Goal: Task Accomplishment & Management: Manage account settings

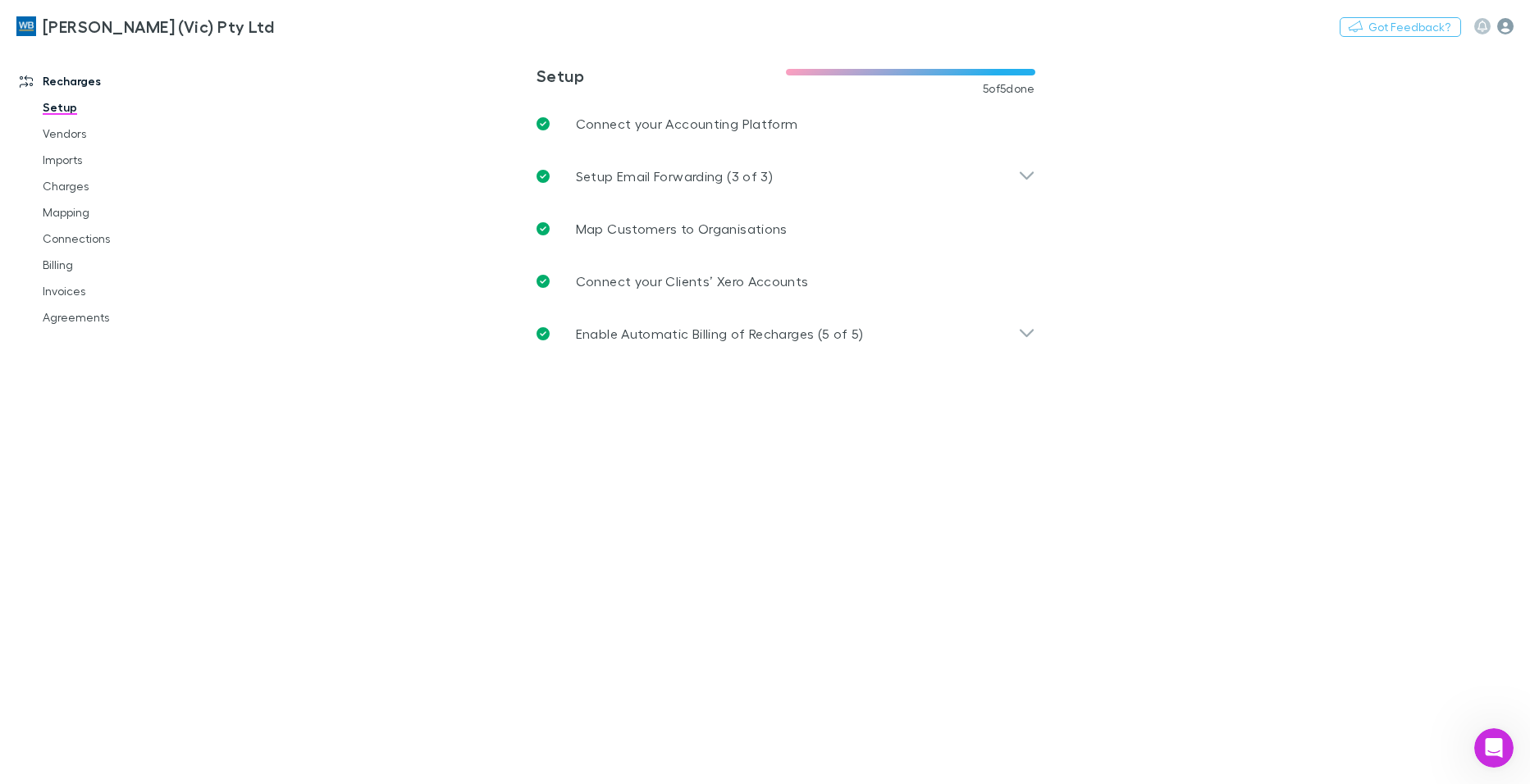
click at [1506, 20] on icon "button" at bounding box center [1505, 26] width 16 height 16
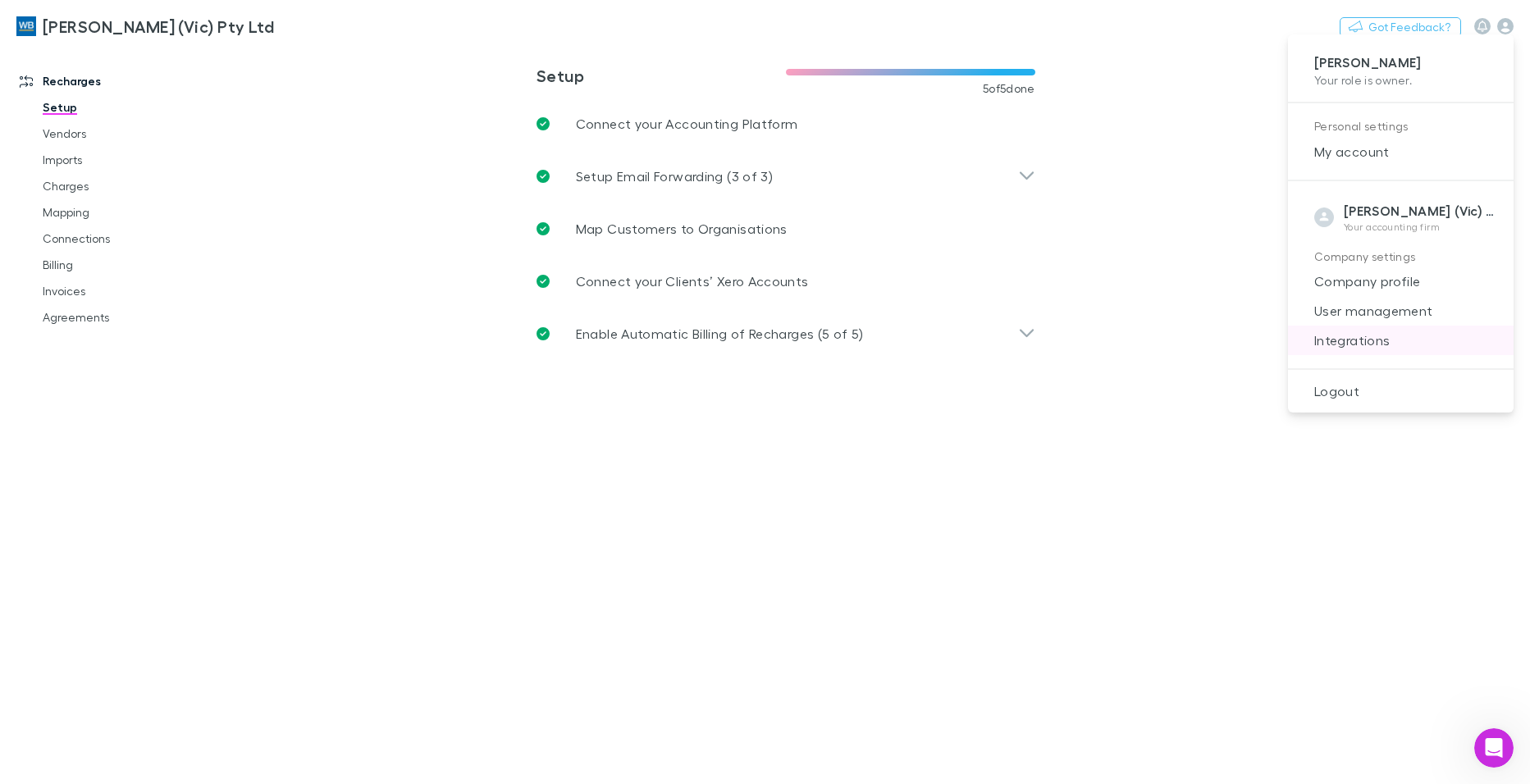
click at [1368, 338] on span "Integrations" at bounding box center [1400, 341] width 199 height 20
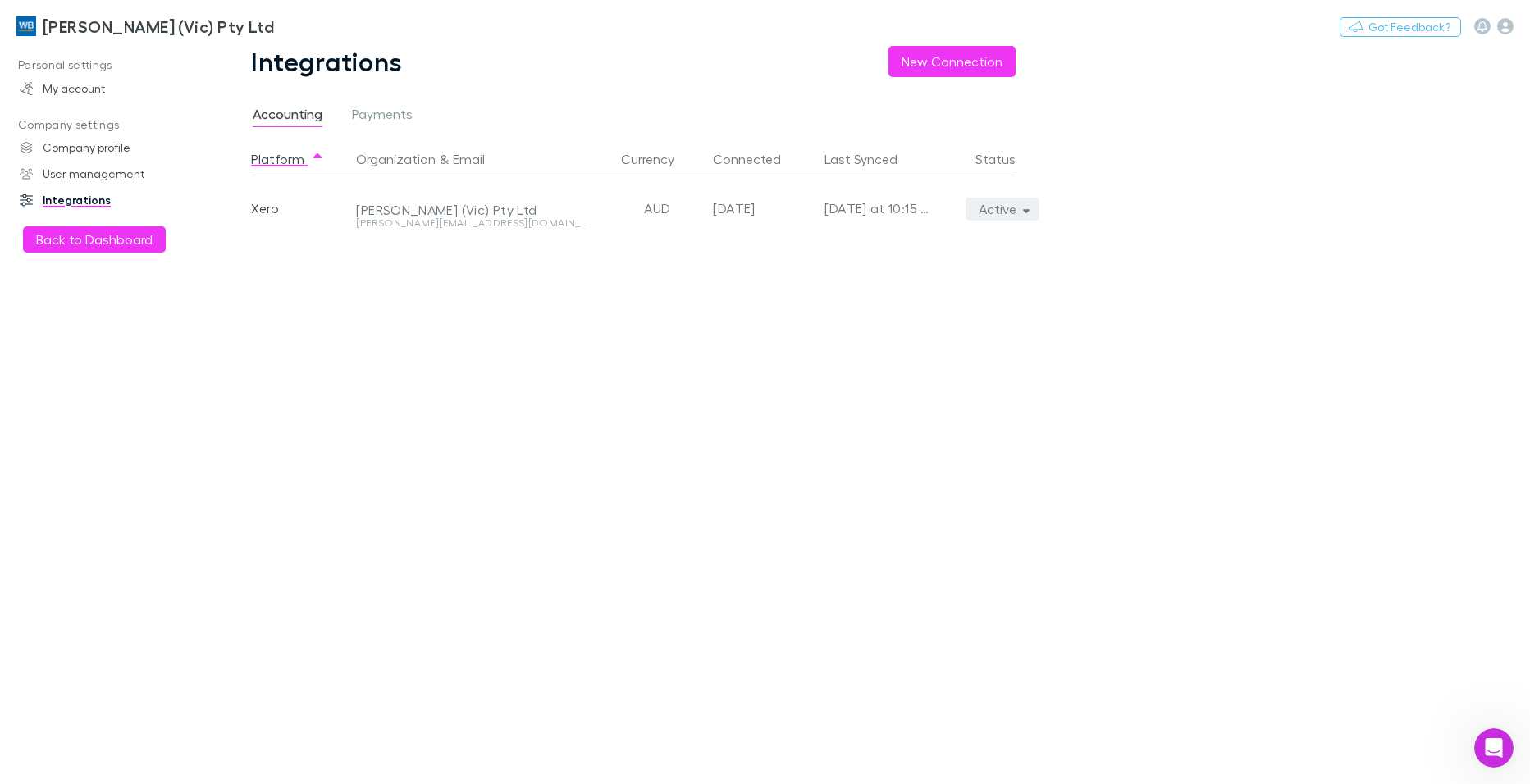
click at [1023, 213] on icon "button" at bounding box center [1027, 209] width 7 height 12
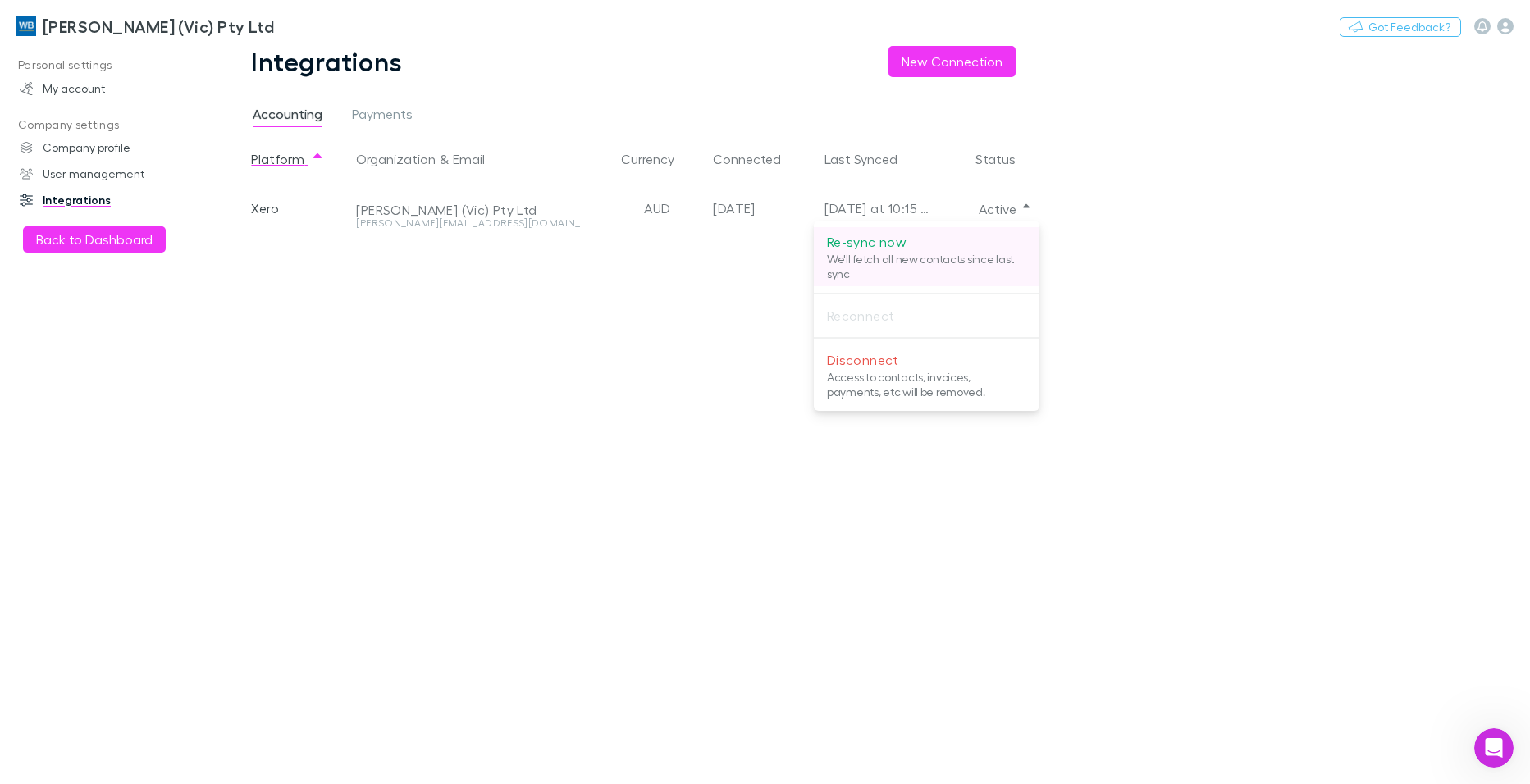
click at [903, 244] on p "Re-sync now" at bounding box center [926, 242] width 199 height 20
drag, startPoint x: 1262, startPoint y: 597, endPoint x: 1270, endPoint y: 599, distance: 8.2
click at [1267, 598] on div at bounding box center [765, 392] width 1530 height 784
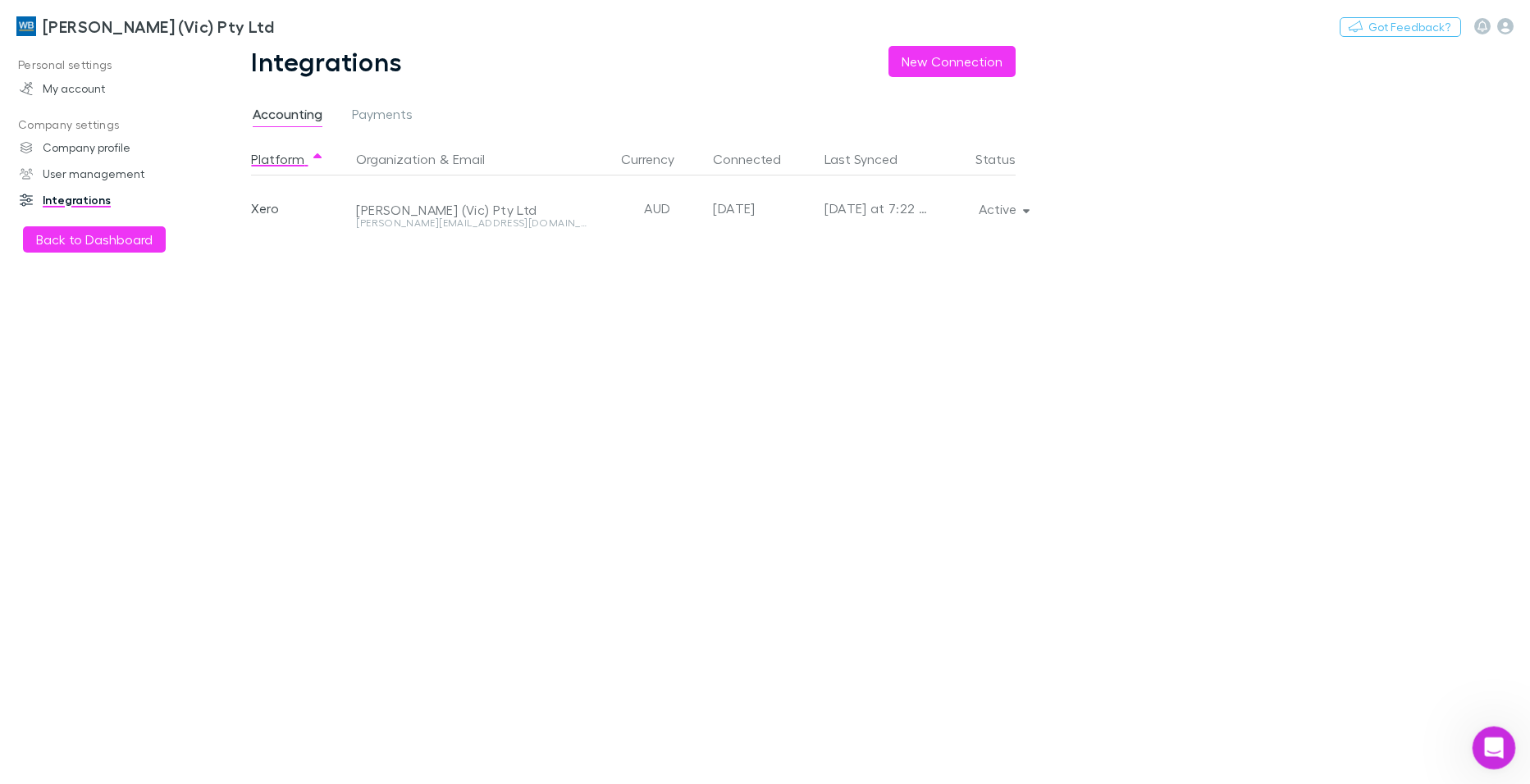
click at [1483, 750] on icon "Open Intercom Messenger" at bounding box center [1492, 746] width 27 height 27
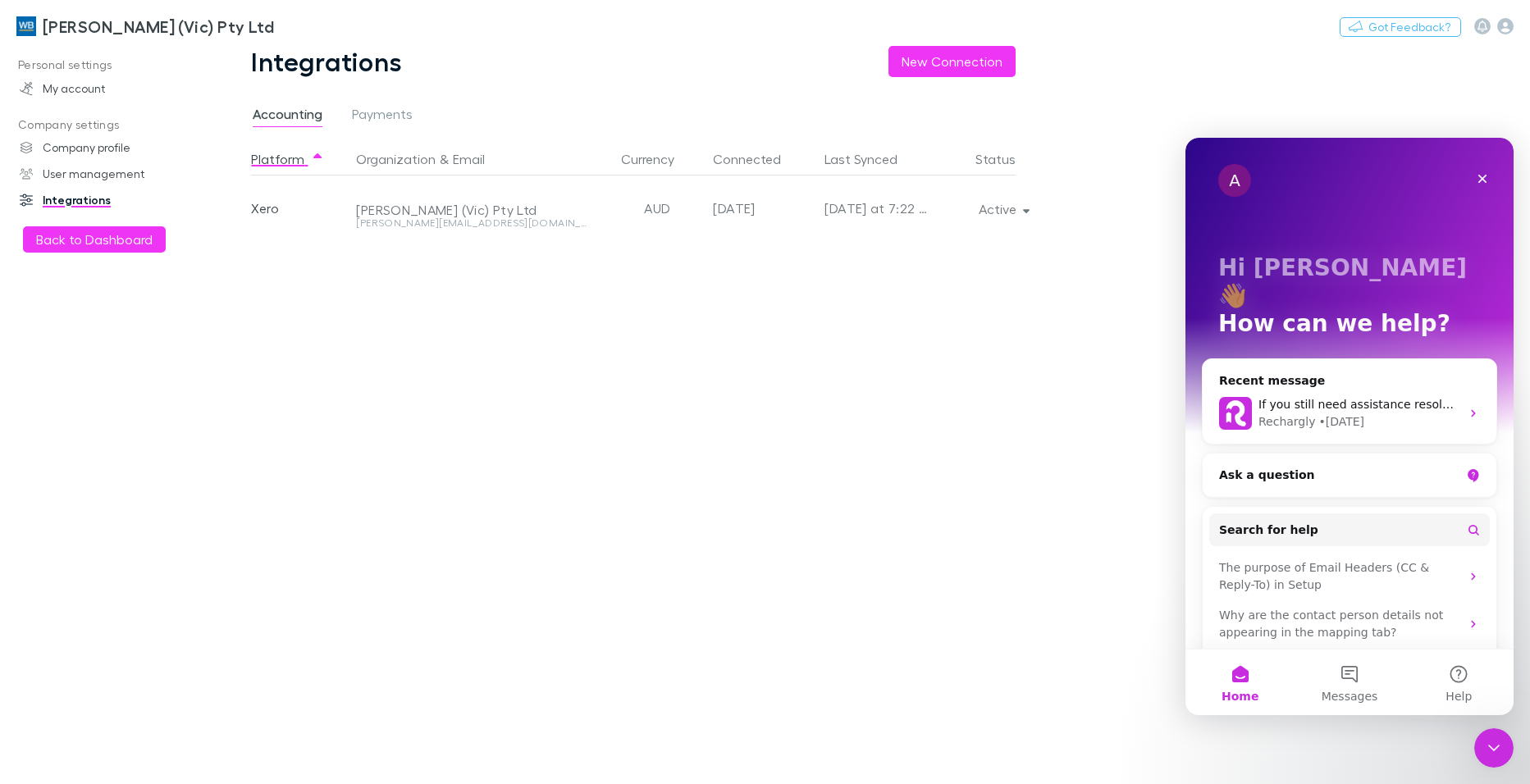
click at [81, 26] on h3 "[PERSON_NAME] (Vic) Pty Ltd" at bounding box center [158, 26] width 231 height 20
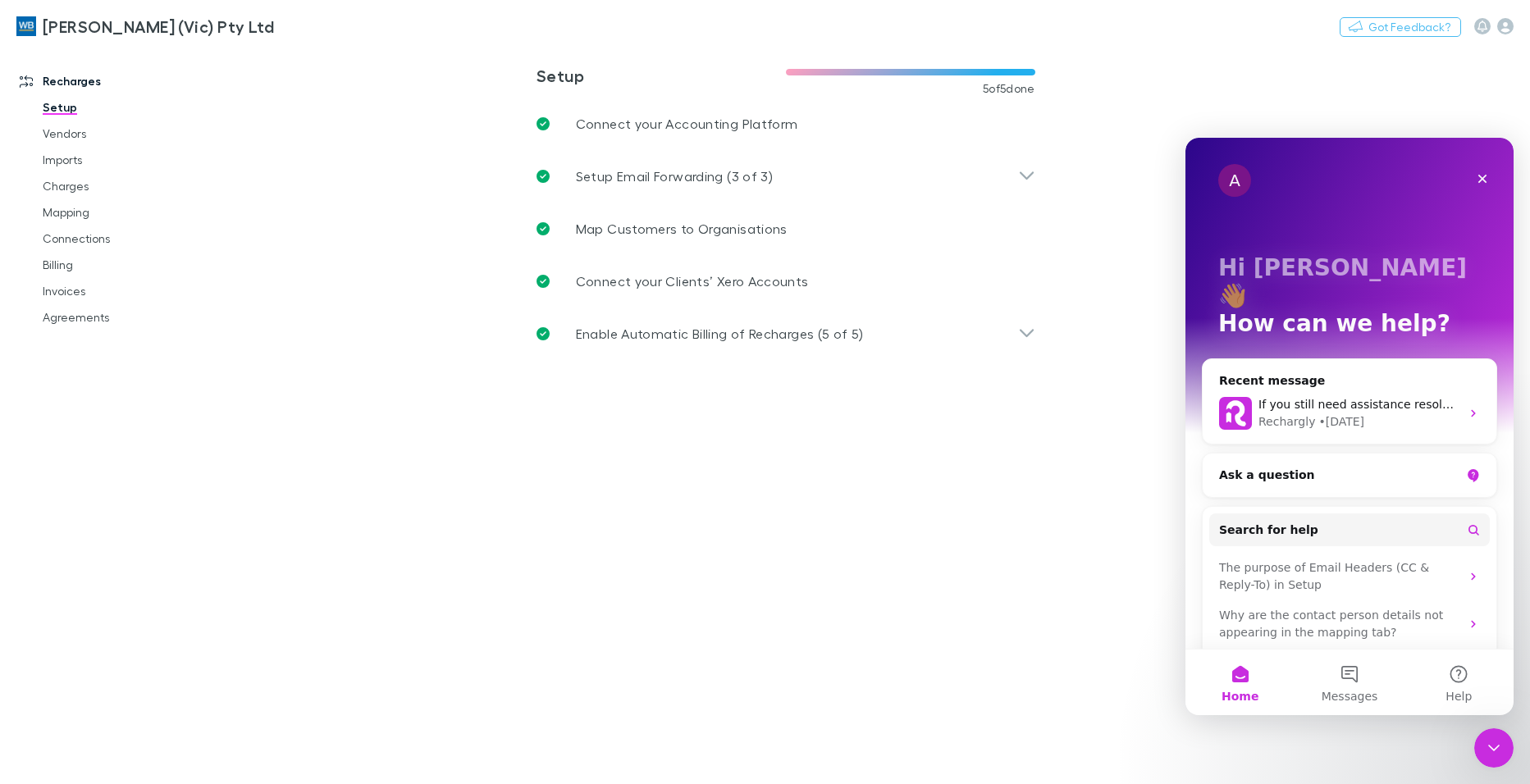
click at [62, 293] on link "Invoices" at bounding box center [123, 291] width 194 height 26
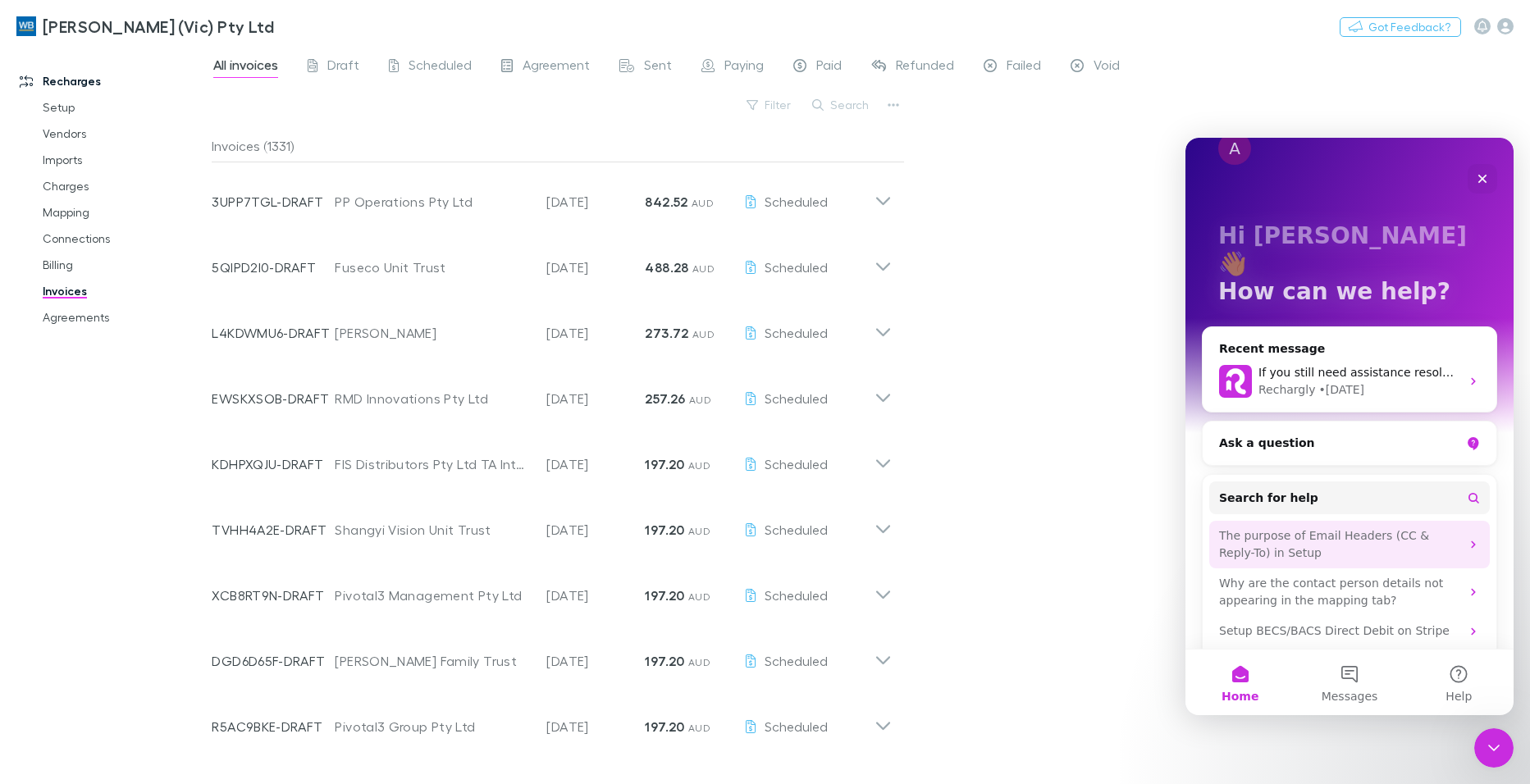
scroll to position [47, 0]
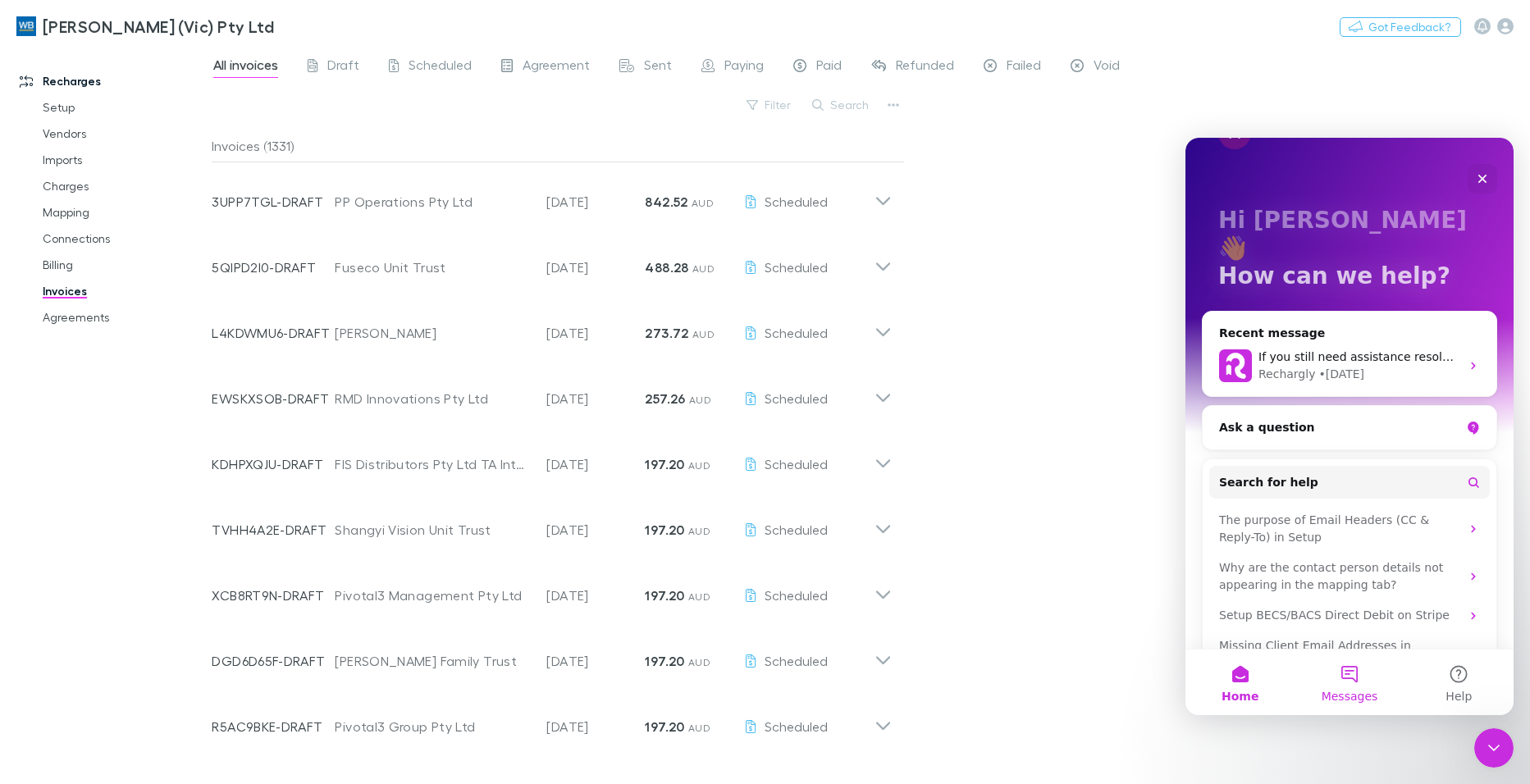
click at [1354, 681] on button "Messages" at bounding box center [1349, 682] width 109 height 66
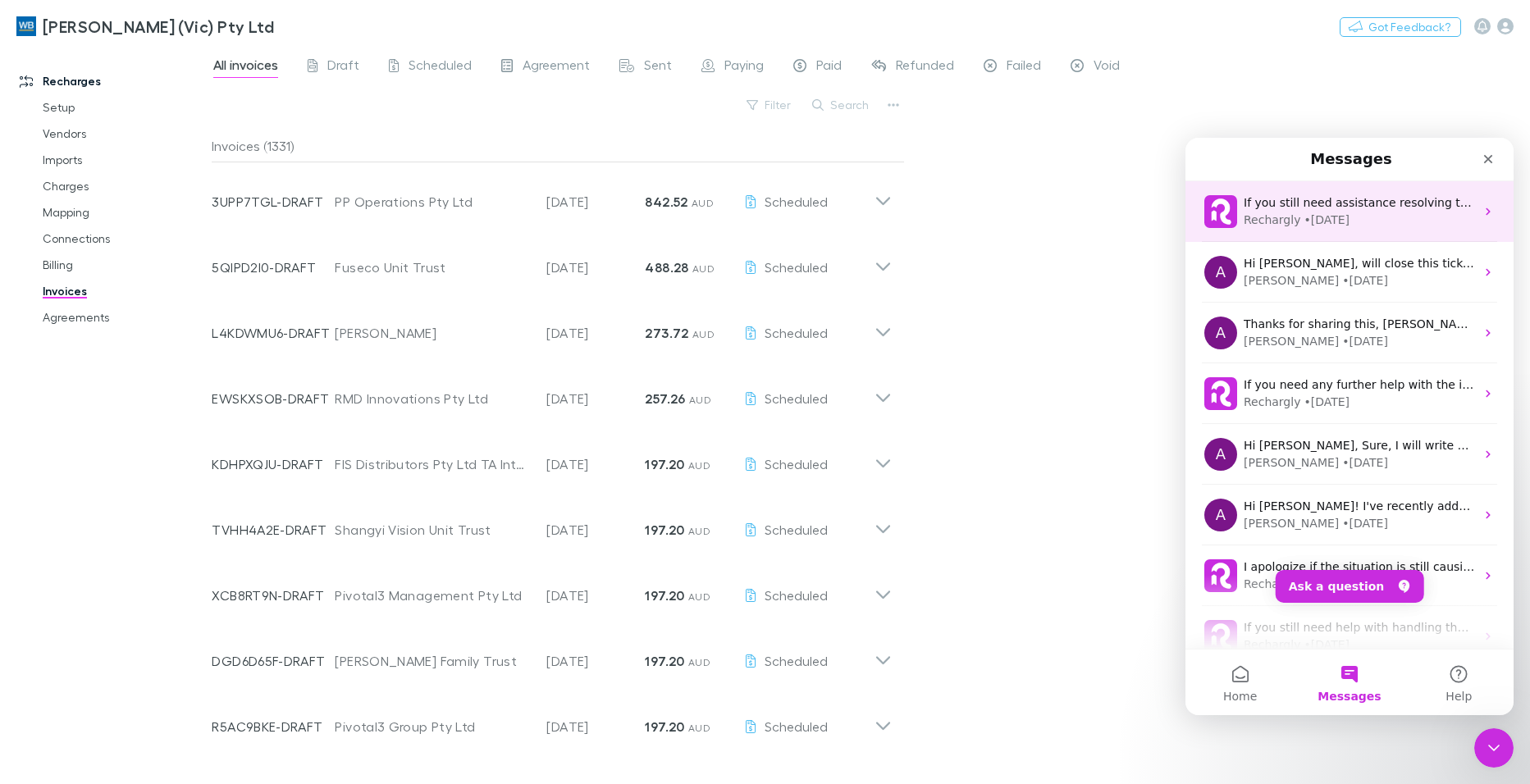
click at [1381, 225] on div "Rechargly • [DATE]" at bounding box center [1359, 219] width 231 height 17
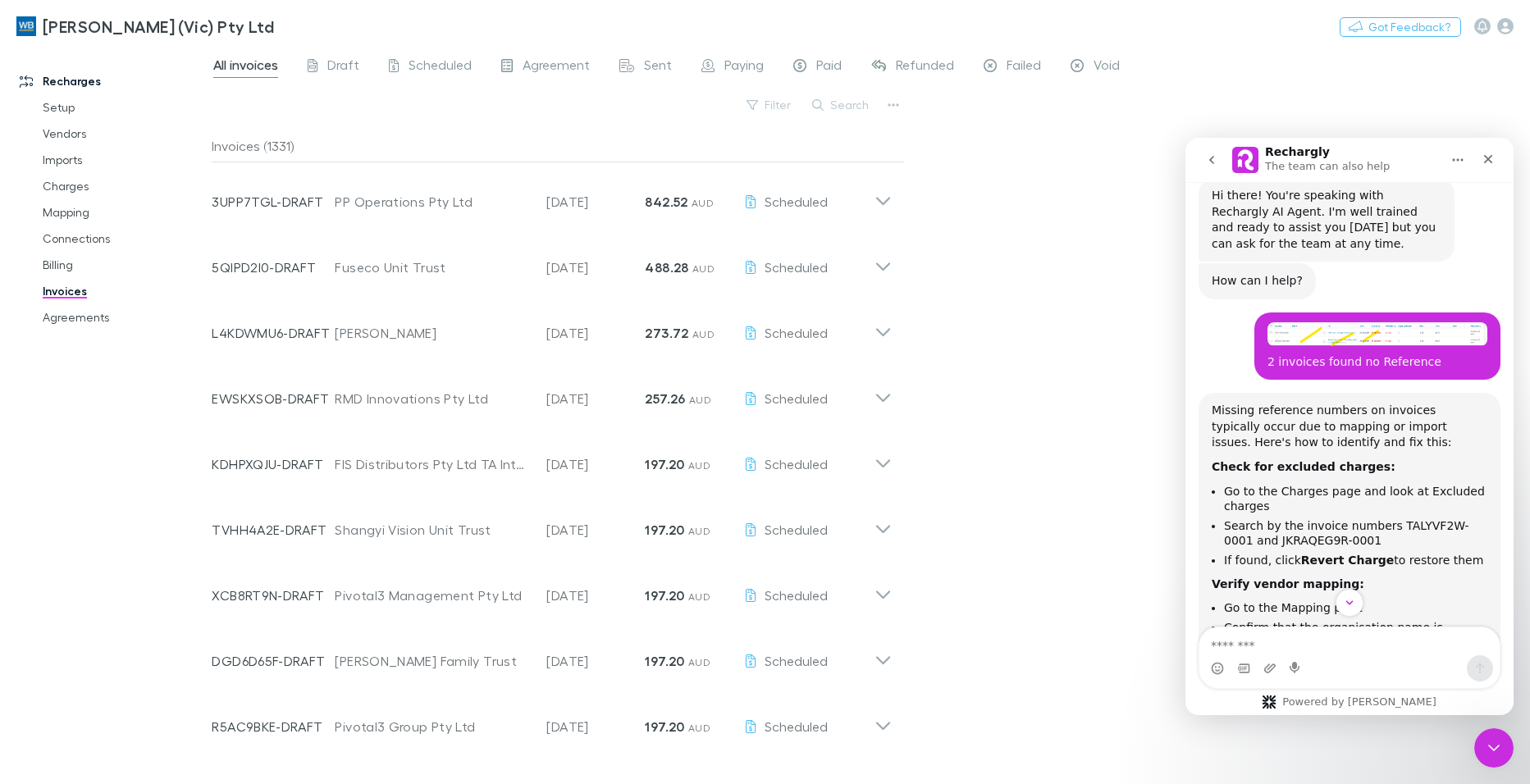
scroll to position [0, 0]
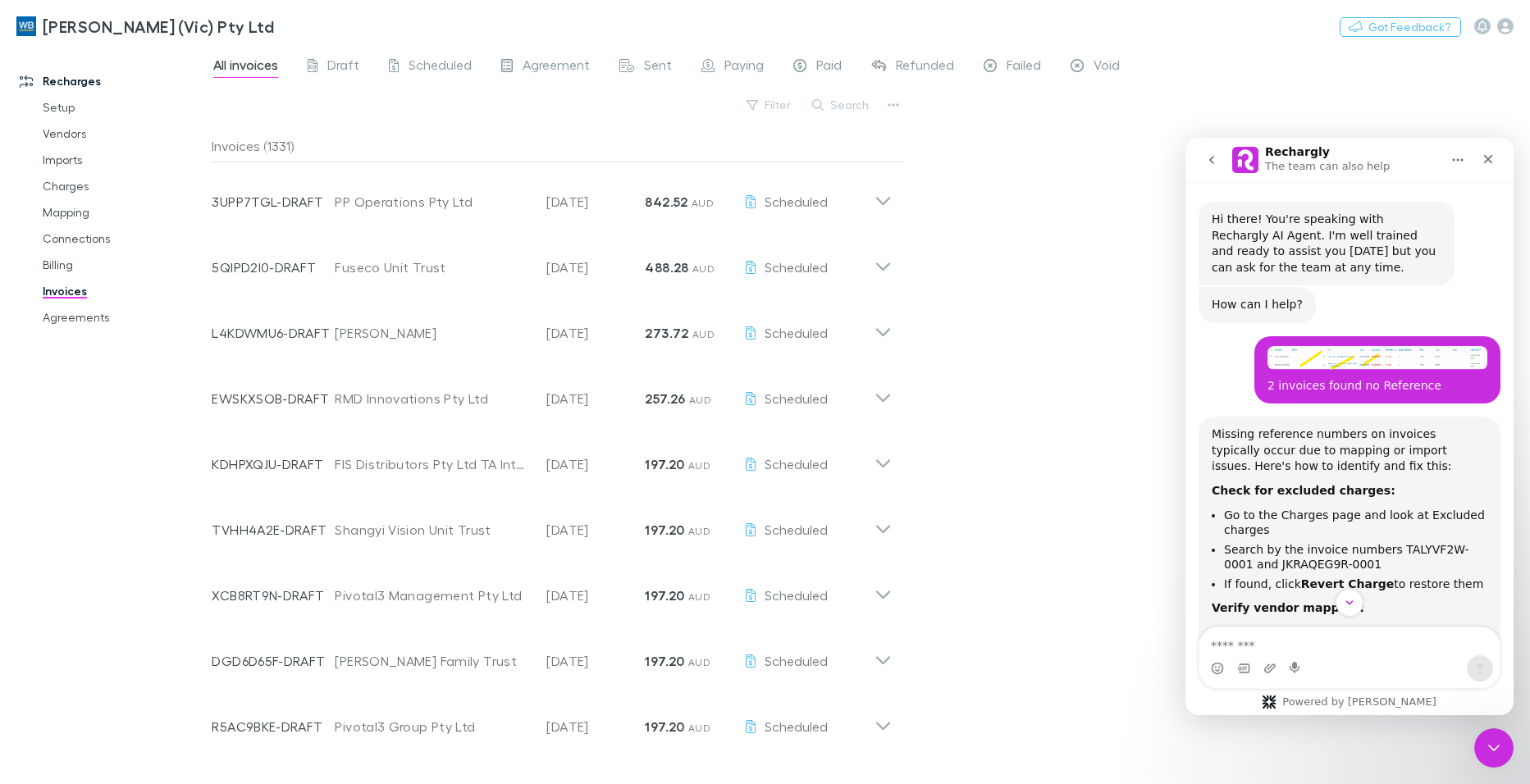
click at [1211, 164] on icon "go back" at bounding box center [1212, 160] width 13 height 13
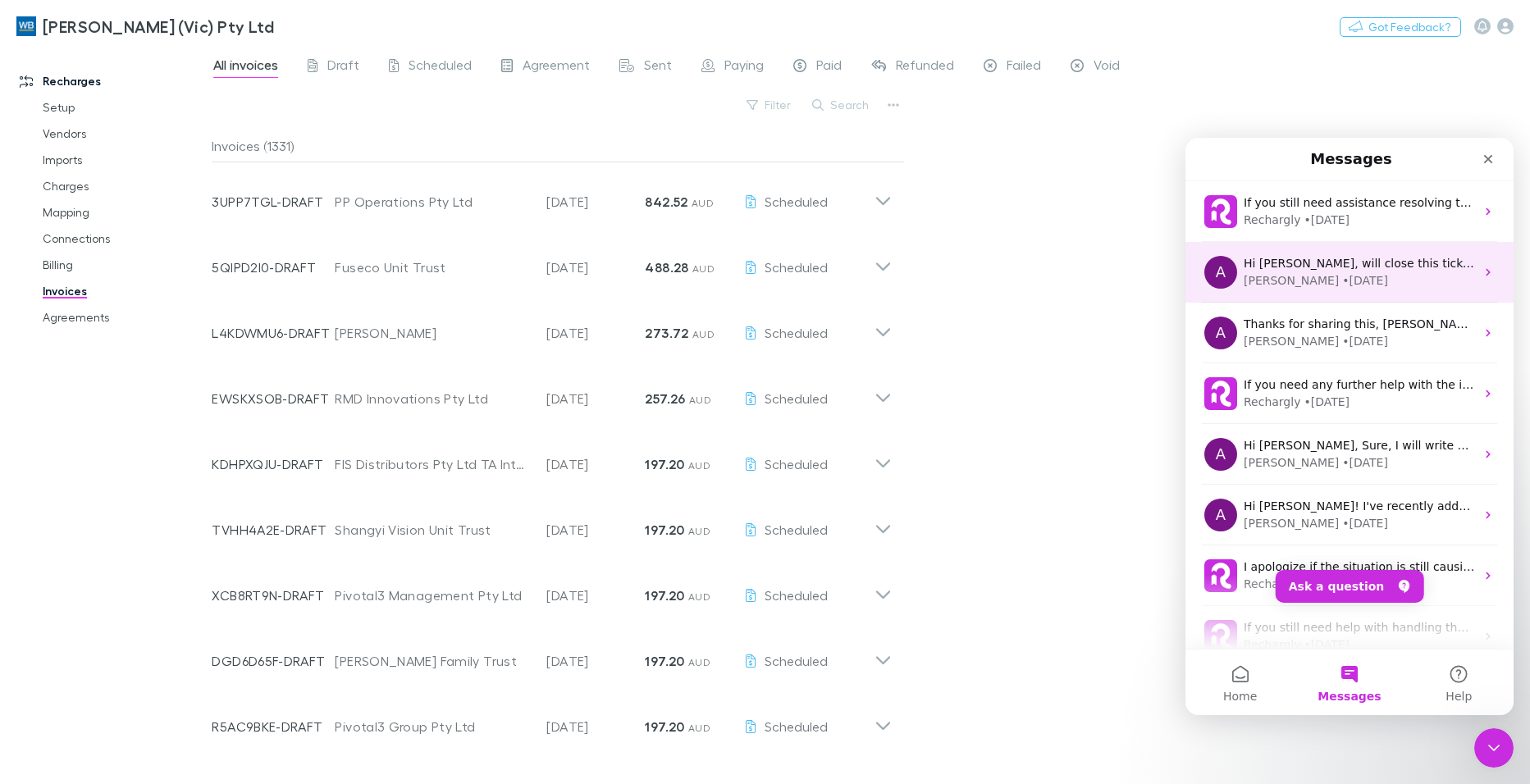
click at [1314, 284] on div "[PERSON_NAME] • [DATE]" at bounding box center [1359, 280] width 231 height 17
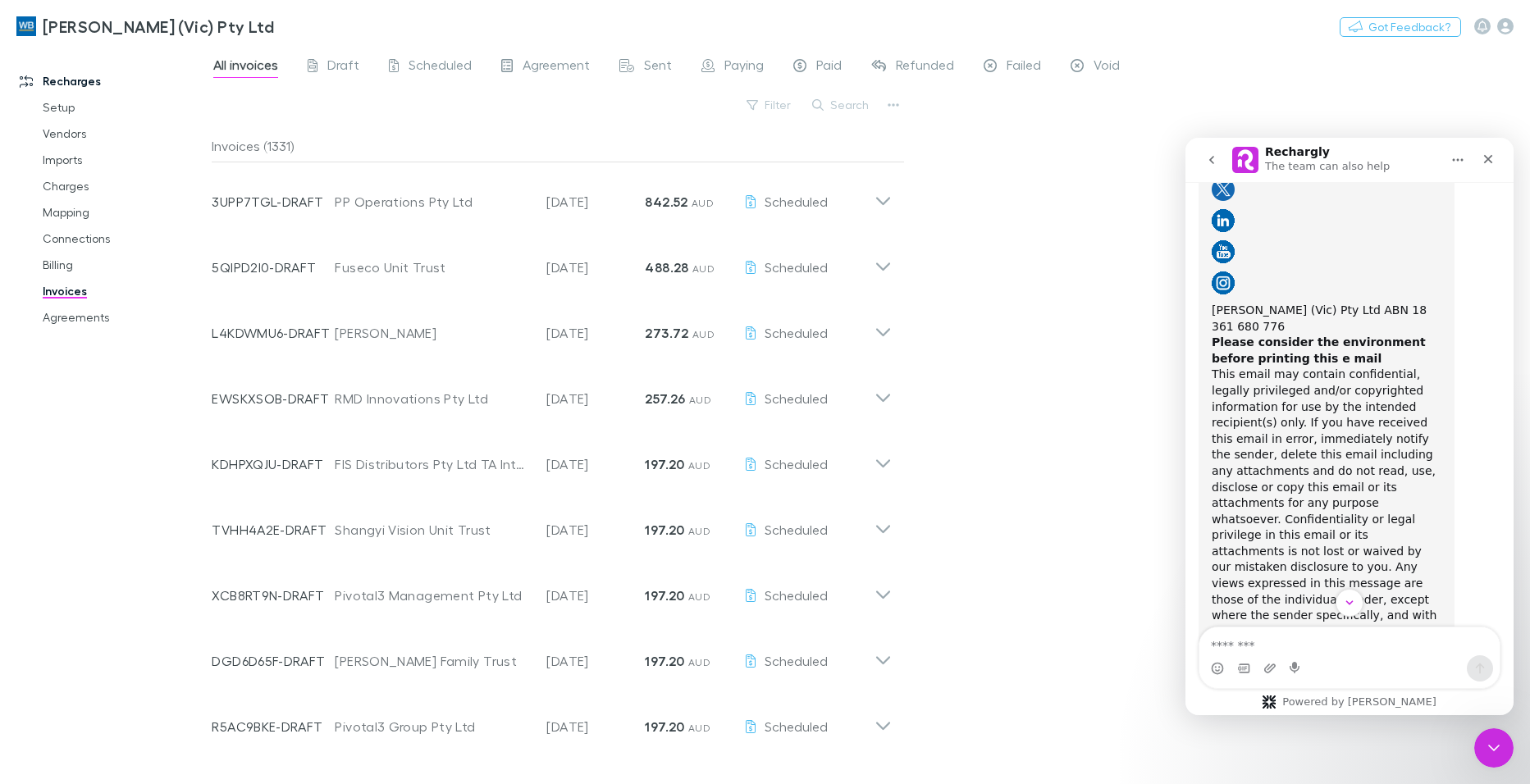
scroll to position [9734, 0]
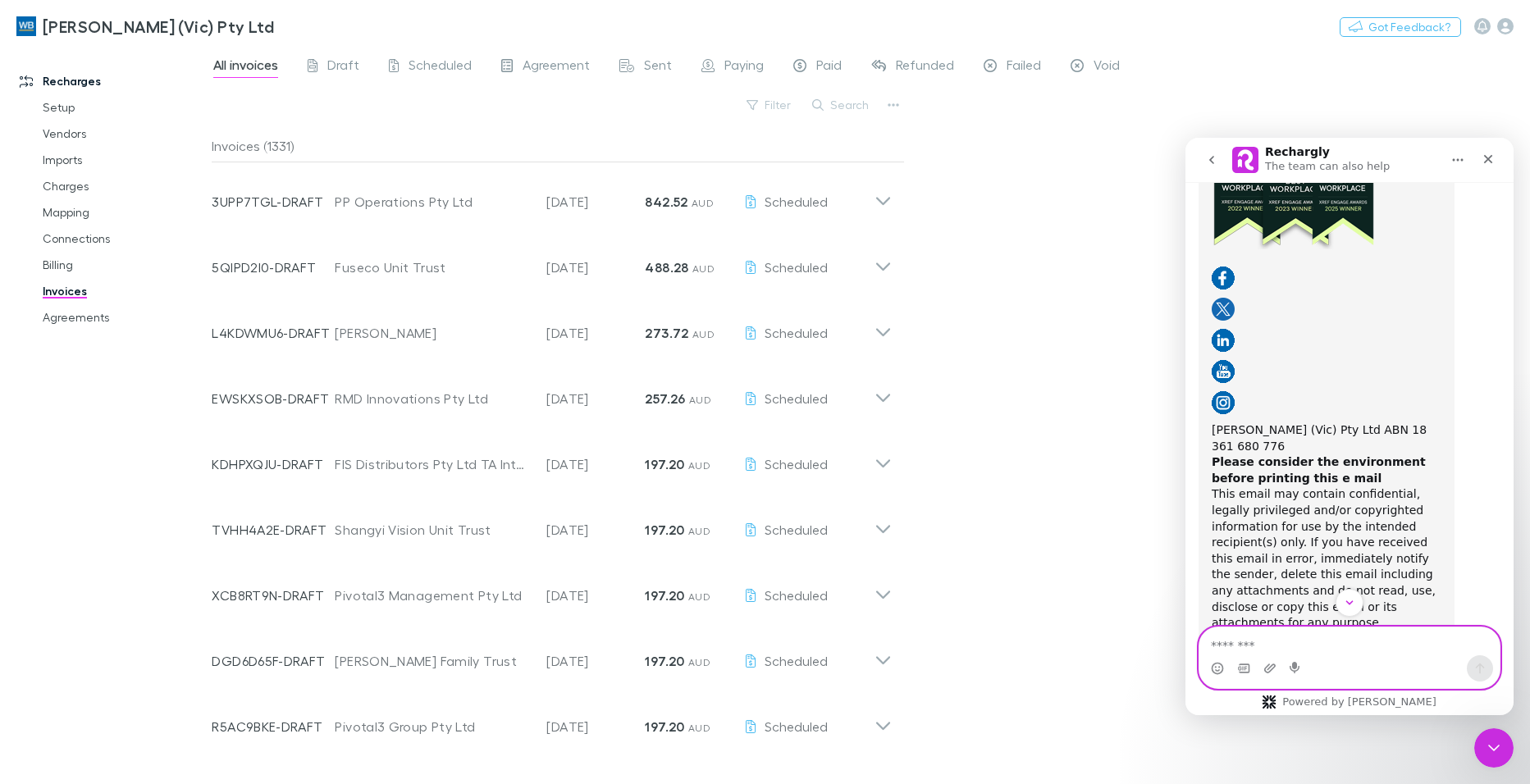
click at [1270, 632] on textarea "Message…" at bounding box center [1349, 640] width 301 height 28
type textarea "**********"
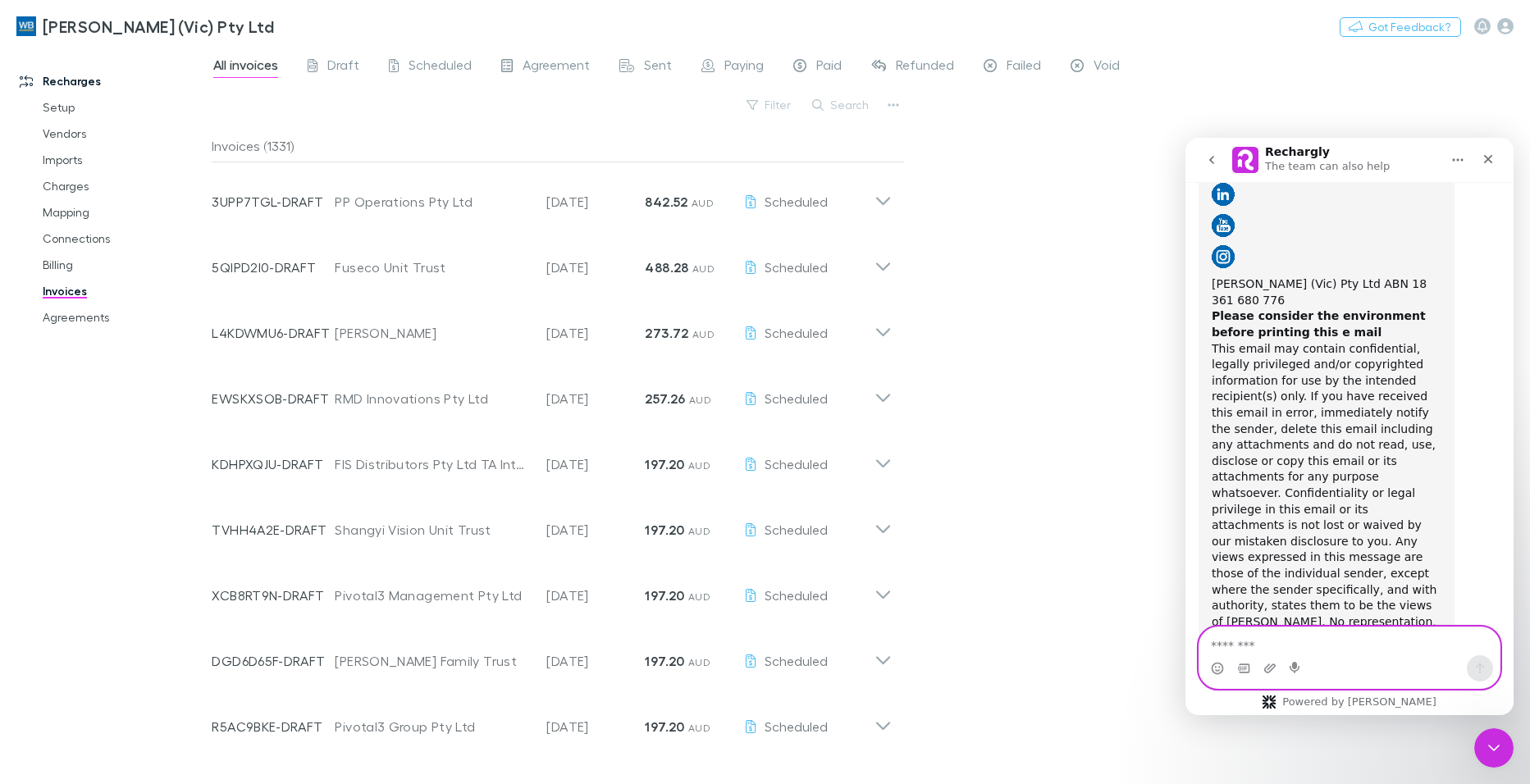
scroll to position [11708, 0]
click at [1381, 635] on textarea "Message…" at bounding box center [1349, 640] width 301 height 28
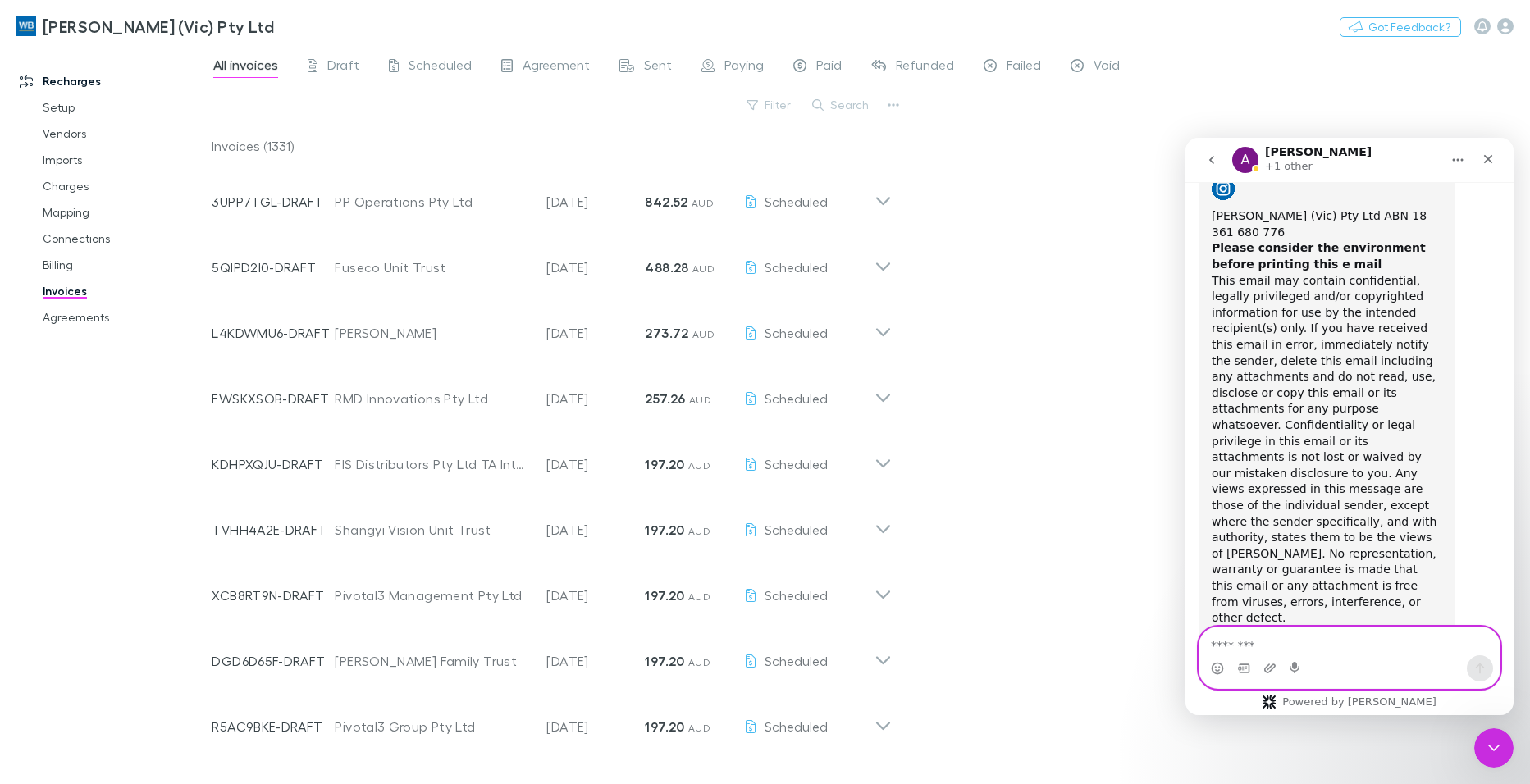
scroll to position [11805, 0]
